Goal: Task Accomplishment & Management: Use online tool/utility

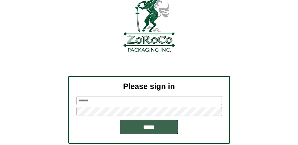
scroll to position [65, 0]
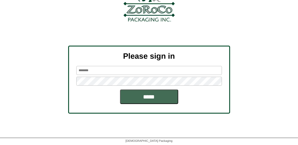
type input "*******"
click at [148, 96] on input "*****" at bounding box center [149, 97] width 58 height 15
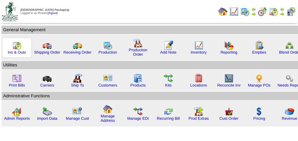
click at [15, 48] on img at bounding box center [16, 45] width 9 height 9
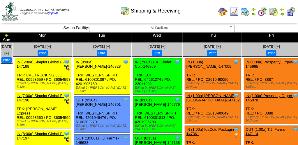
click at [102, 12] on div "Shipping & Receiving" at bounding box center [151, 9] width 170 height 16
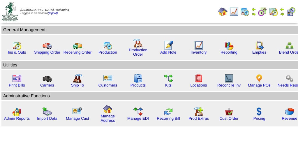
scroll to position [65, 0]
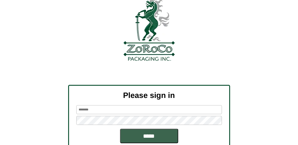
scroll to position [65, 0]
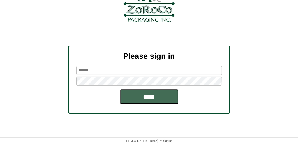
type input "*******"
click at [149, 96] on input "*****" at bounding box center [149, 97] width 58 height 15
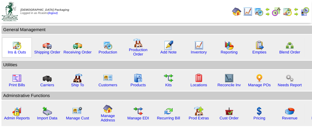
click at [13, 46] on img at bounding box center [16, 45] width 9 height 9
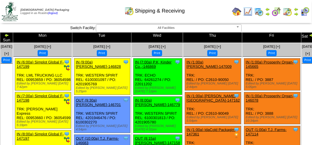
click at [101, 10] on div "Shipping & Receiving" at bounding box center [155, 9] width 178 height 16
click at [101, 12] on div "Shipping & Receiving" at bounding box center [155, 9] width 178 height 16
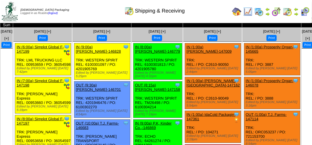
scroll to position [29, 0]
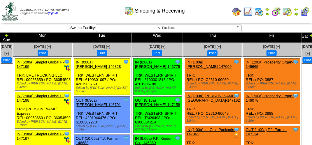
click at [9, 35] on img at bounding box center [6, 35] width 5 height 5
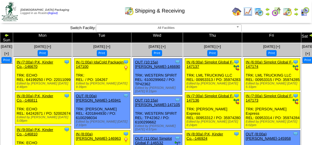
click at [309, 36] on img at bounding box center [311, 35] width 5 height 5
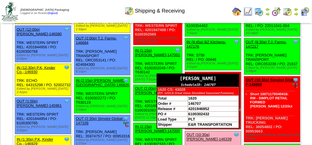
scroll to position [379, 0]
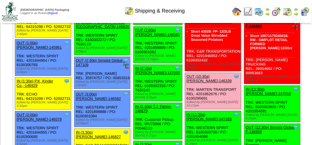
click at [303, 10] on img at bounding box center [304, 11] width 9 height 9
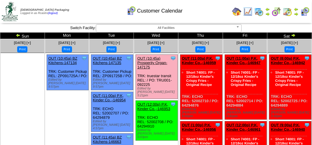
click at [209, 8] on div "Customer Calendar" at bounding box center [155, 9] width 178 height 16
click at [197, 6] on div "Customer Calendar" at bounding box center [155, 9] width 178 height 16
click at [201, 8] on div "Customer Calendar" at bounding box center [155, 9] width 178 height 16
click at [195, 15] on div "Customer Calendar" at bounding box center [155, 9] width 178 height 16
click at [200, 6] on div "Customer Calendar" at bounding box center [155, 9] width 178 height 16
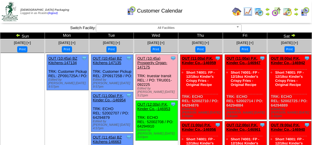
click at [204, 13] on div "Customer Calendar" at bounding box center [155, 9] width 178 height 16
click at [203, 6] on div "Customer Calendar" at bounding box center [155, 9] width 178 height 16
click at [78, 13] on div "Customer Calendar" at bounding box center [155, 9] width 178 height 16
click at [207, 11] on div "Customer Calendar" at bounding box center [155, 9] width 178 height 16
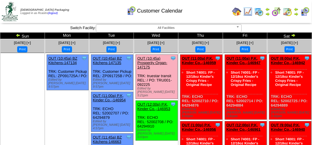
click at [207, 11] on div "Customer Calendar" at bounding box center [155, 9] width 178 height 16
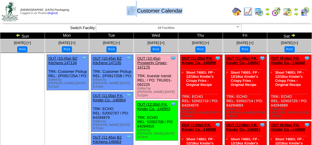
click at [207, 11] on div "Customer Calendar" at bounding box center [155, 9] width 178 height 16
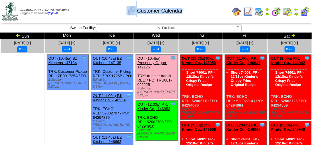
click at [207, 11] on div "Customer Calendar" at bounding box center [155, 9] width 178 height 16
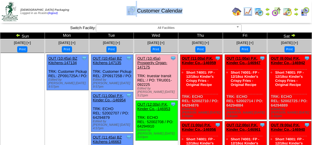
click at [207, 11] on div "Customer Calendar" at bounding box center [155, 9] width 178 height 16
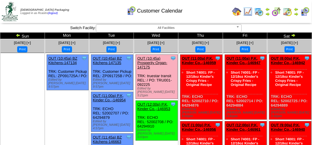
click at [173, 16] on div "Customer Calendar" at bounding box center [155, 9] width 178 height 16
click at [215, 9] on div "Customer Calendar" at bounding box center [155, 9] width 178 height 16
click at [215, 45] on div "[DATE] [+]" at bounding box center [201, 42] width 44 height 7
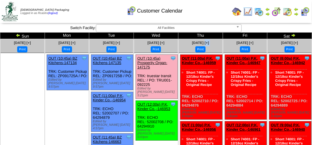
click at [215, 45] on div "[DATE] [+]" at bounding box center [201, 42] width 44 height 7
click at [215, 44] on div "[DATE] [+]" at bounding box center [201, 42] width 44 height 7
click at [214, 43] on div "[DATE] [+]" at bounding box center [201, 42] width 44 height 7
click at [212, 12] on div "Customer Calendar" at bounding box center [155, 9] width 178 height 16
click at [83, 7] on div "Customer Calendar" at bounding box center [155, 9] width 178 height 16
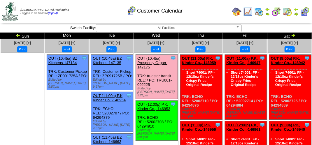
click at [95, 10] on div "Customer Calendar" at bounding box center [155, 9] width 178 height 16
click at [92, 12] on div "Customer Calendar" at bounding box center [155, 9] width 178 height 16
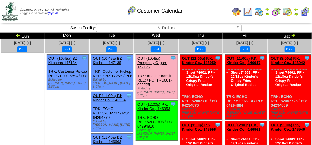
click at [92, 12] on div "Customer Calendar" at bounding box center [155, 9] width 178 height 16
click at [108, 15] on div "Customer Calendar" at bounding box center [155, 9] width 178 height 16
click at [92, 15] on div "Customer Calendar" at bounding box center [155, 9] width 178 height 16
click at [109, 9] on div "Customer Calendar" at bounding box center [155, 9] width 178 height 16
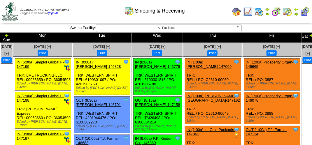
click at [296, 13] on img at bounding box center [296, 14] width 5 height 5
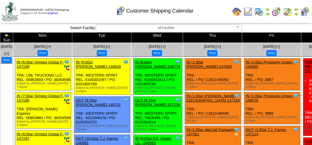
click at [212, 15] on div "Customer Shipping Calendar" at bounding box center [155, 9] width 178 height 16
click at [85, 9] on div "Customer Shipping Calendar" at bounding box center [155, 9] width 178 height 16
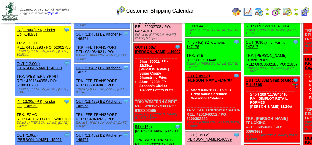
scroll to position [350, 0]
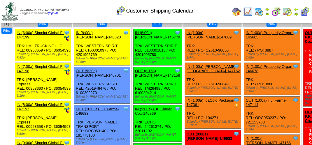
scroll to position [0, 0]
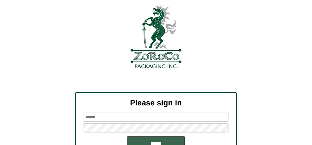
scroll to position [66, 0]
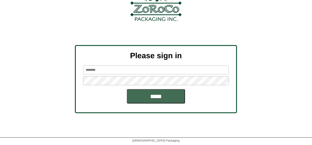
type input "*******"
click at [159, 97] on input "*****" at bounding box center [156, 96] width 58 height 15
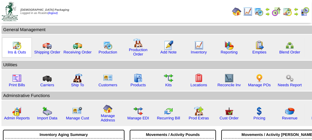
click at [19, 49] on img at bounding box center [16, 45] width 9 height 9
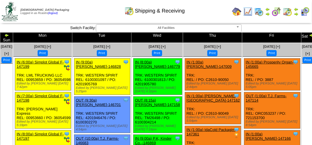
click at [173, 72] on div "Clone Item IN (8:00a) [PERSON_NAME]-146779 [PERSON_NAME][GEOGRAPHIC_DATA] Sched…" at bounding box center [158, 77] width 49 height 36
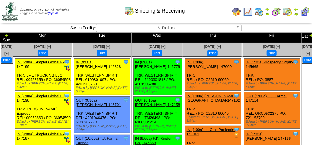
click at [173, 72] on div "Clone Item IN (8:00a) [PERSON_NAME]-146779 [PERSON_NAME][GEOGRAPHIC_DATA] Sched…" at bounding box center [158, 77] width 49 height 36
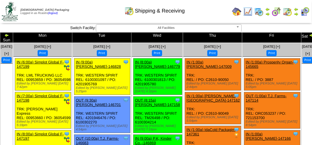
click at [173, 72] on div "Clone Item IN (8:00a) [PERSON_NAME]-146779 [PERSON_NAME][GEOGRAPHIC_DATA] Sched…" at bounding box center [158, 77] width 49 height 36
click at [172, 72] on div "Clone Item IN (8:00a) [PERSON_NAME]-146779 [PERSON_NAME][GEOGRAPHIC_DATA] Sched…" at bounding box center [158, 77] width 49 height 36
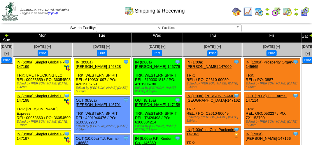
click at [166, 75] on div "Clone Item IN (8:00a) [PERSON_NAME]-146779 [PERSON_NAME][GEOGRAPHIC_DATA] Sched…" at bounding box center [158, 77] width 49 height 36
click at [166, 76] on div "Clone Item IN (8:00a) [PERSON_NAME]-146779 [PERSON_NAME][GEOGRAPHIC_DATA] Sched…" at bounding box center [158, 77] width 49 height 36
click at [166, 78] on div "Clone Item IN (8:00a) [PERSON_NAME]-146779 [PERSON_NAME][GEOGRAPHIC_DATA] Sched…" at bounding box center [158, 77] width 49 height 36
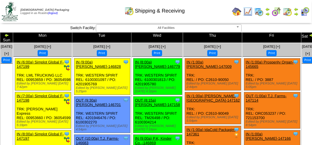
click at [166, 78] on div "Clone Item IN (8:00a) [PERSON_NAME]-146779 [PERSON_NAME][GEOGRAPHIC_DATA] Sched…" at bounding box center [158, 77] width 49 height 36
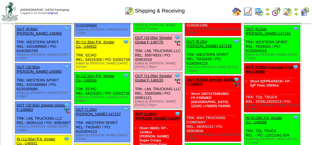
scroll to position [146, 0]
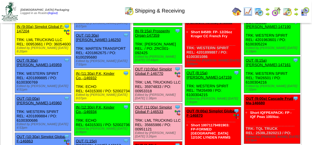
click at [75, 7] on div "Shipping & Receiving" at bounding box center [155, 9] width 178 height 16
